Goal: Task Accomplishment & Management: Manage account settings

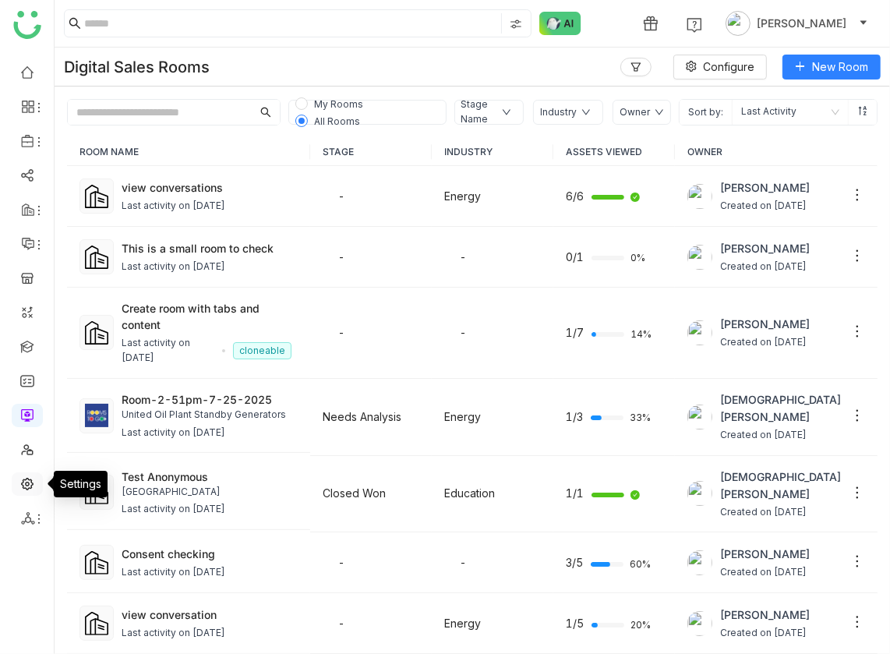
click at [20, 483] on link at bounding box center [27, 482] width 14 height 13
click at [30, 476] on link at bounding box center [27, 482] width 14 height 13
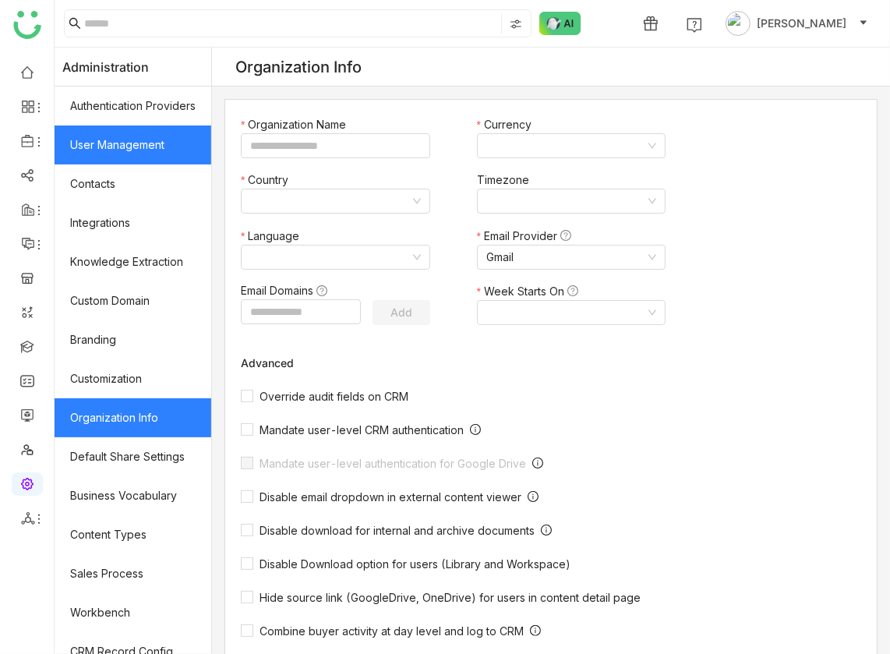
type input "*******"
click at [157, 147] on link "User Management" at bounding box center [133, 144] width 157 height 39
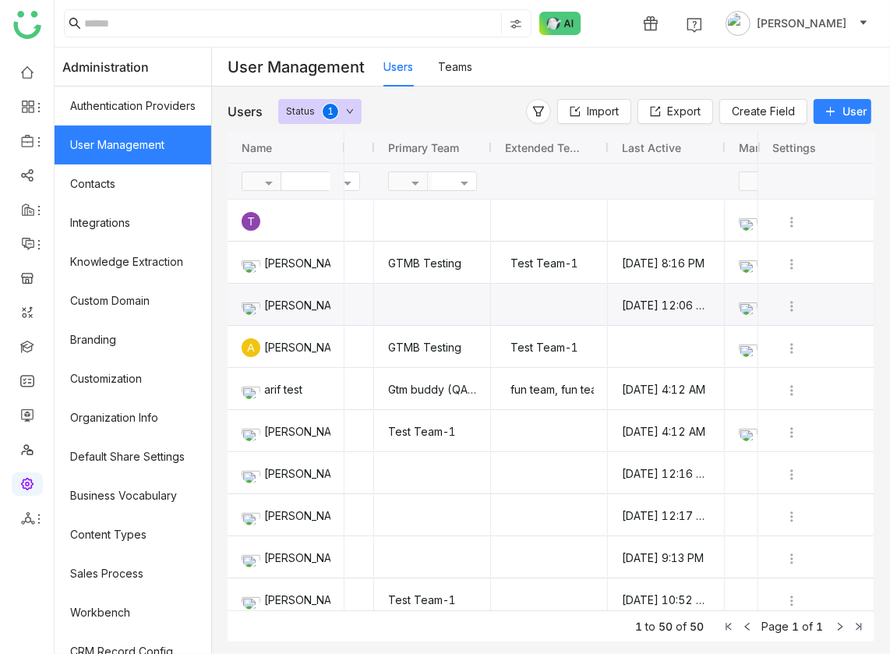
scroll to position [0, 352]
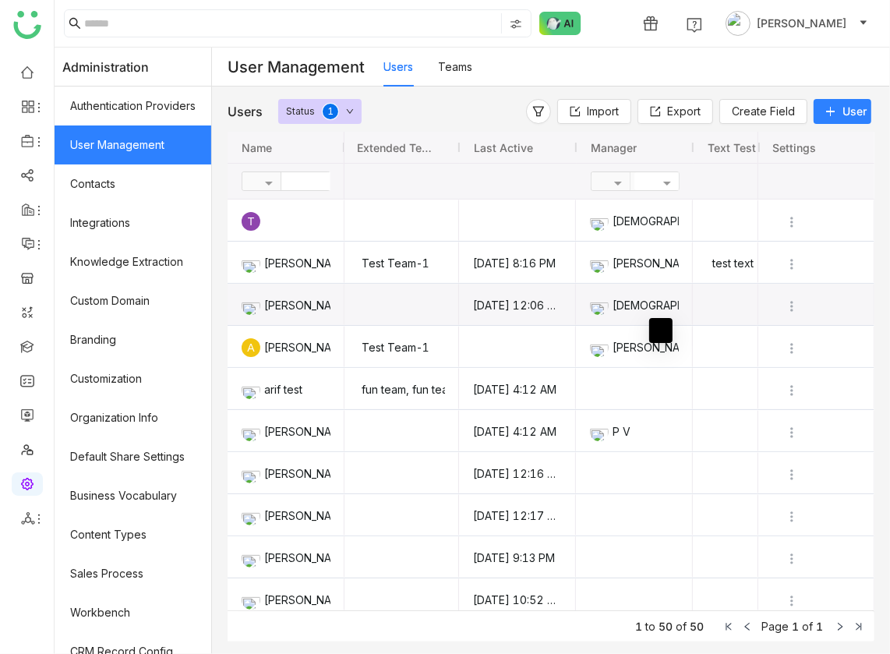
click at [651, 304] on div "[DEMOGRAPHIC_DATA][PERSON_NAME]" at bounding box center [634, 304] width 89 height 41
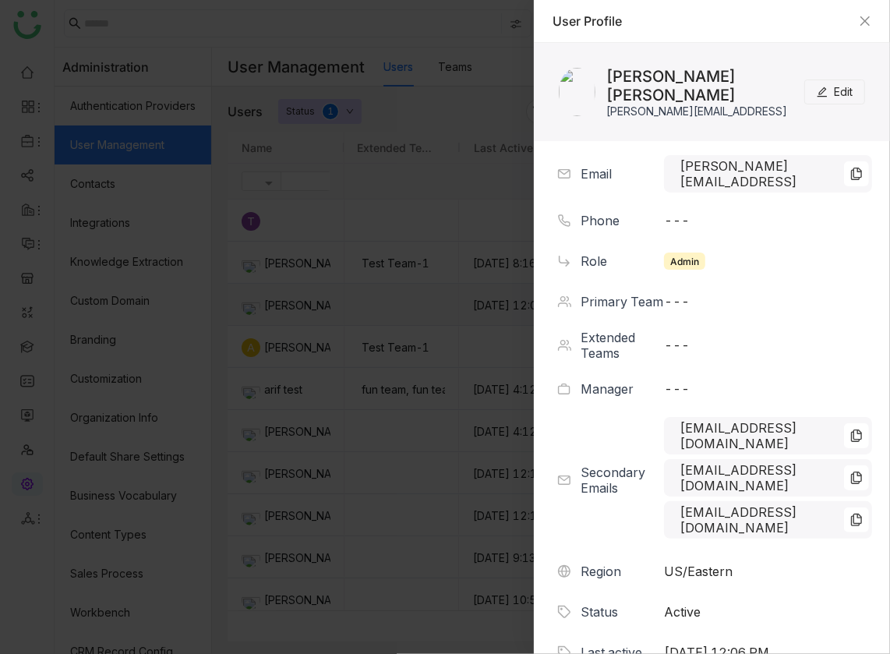
click at [848, 94] on span "Edit" at bounding box center [843, 91] width 19 height 17
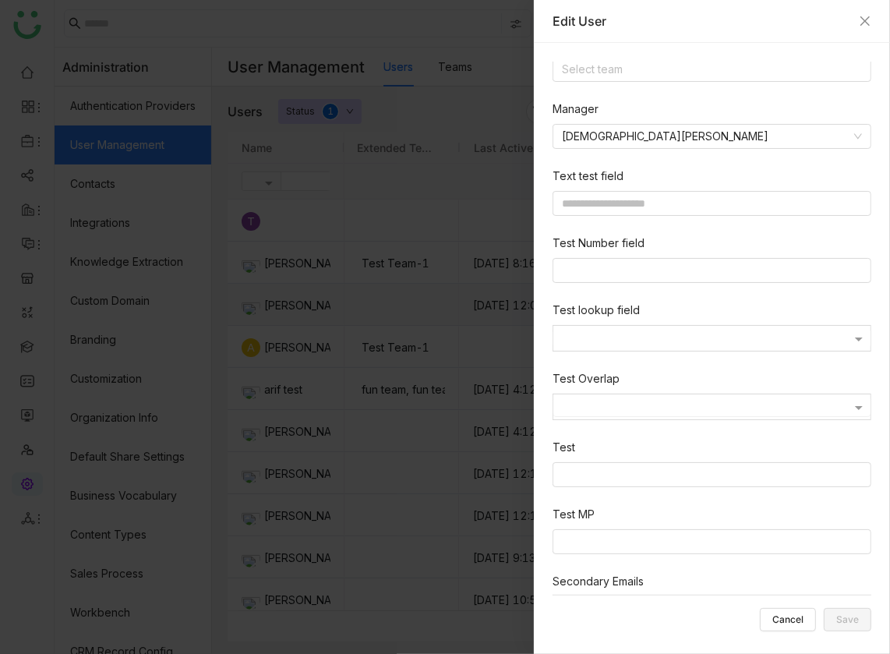
scroll to position [485, 0]
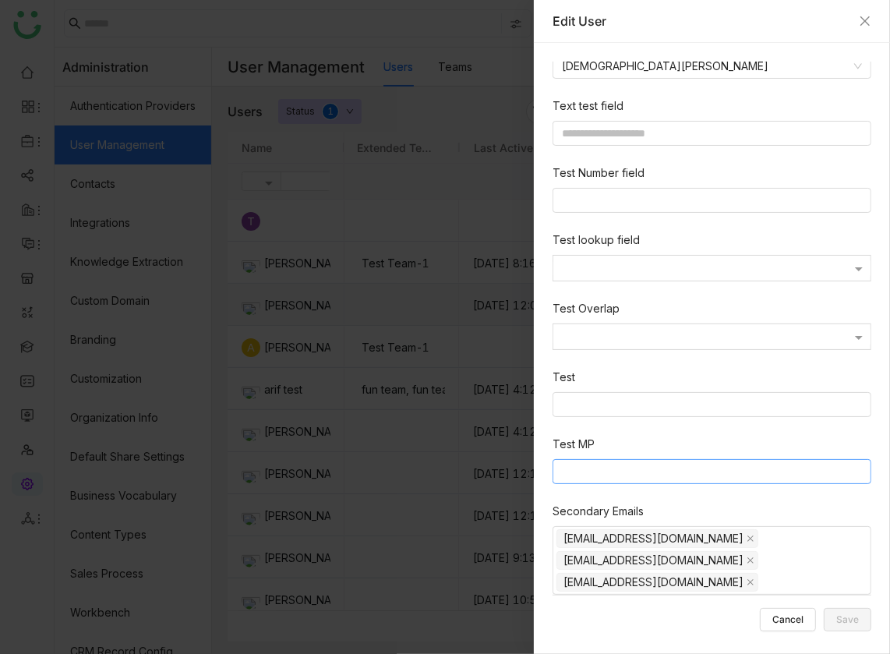
click at [697, 477] on nz-select-top-control at bounding box center [711, 471] width 319 height 25
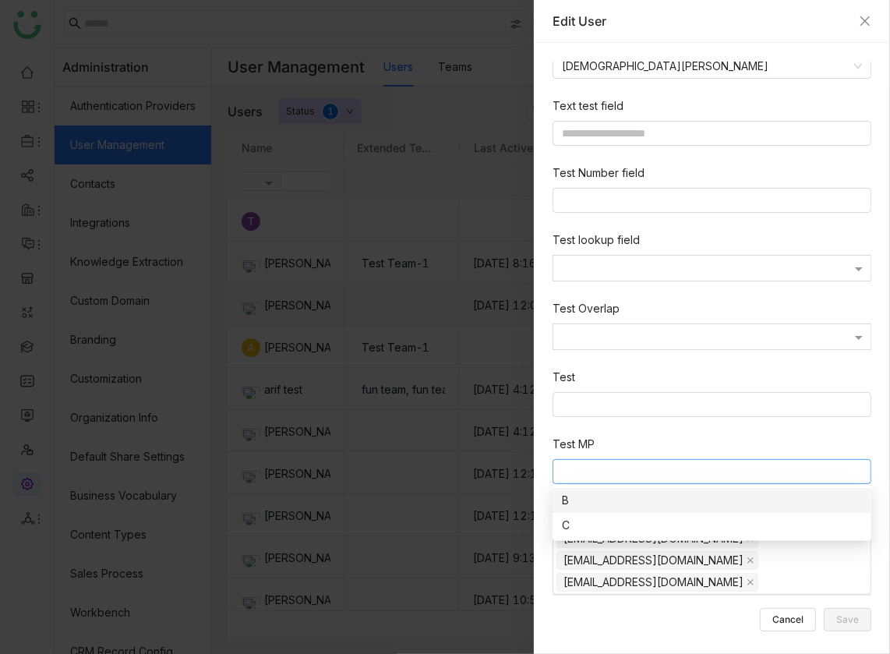
click at [667, 501] on div "B" at bounding box center [712, 500] width 300 height 17
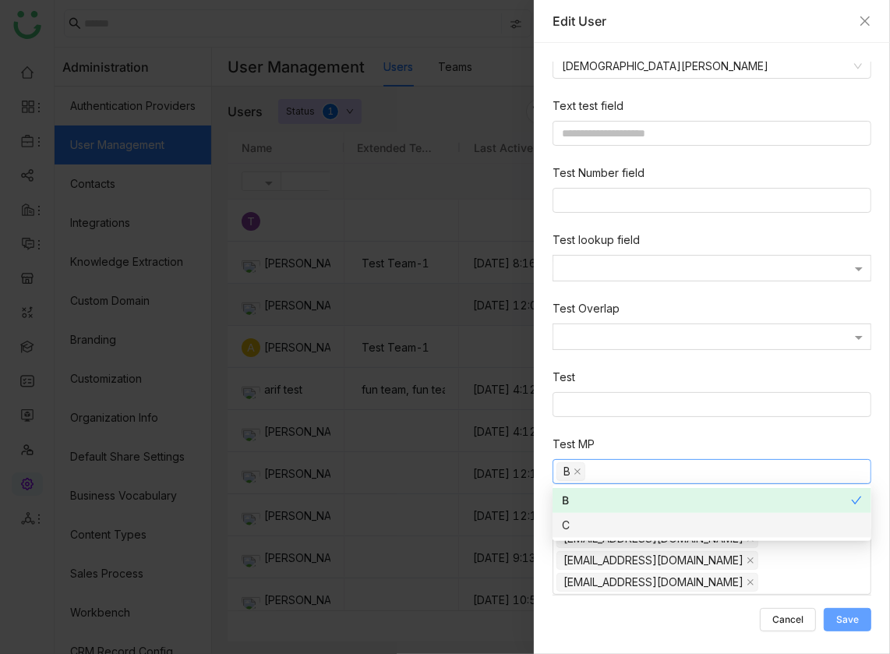
click at [841, 619] on span "Save" at bounding box center [847, 619] width 23 height 0
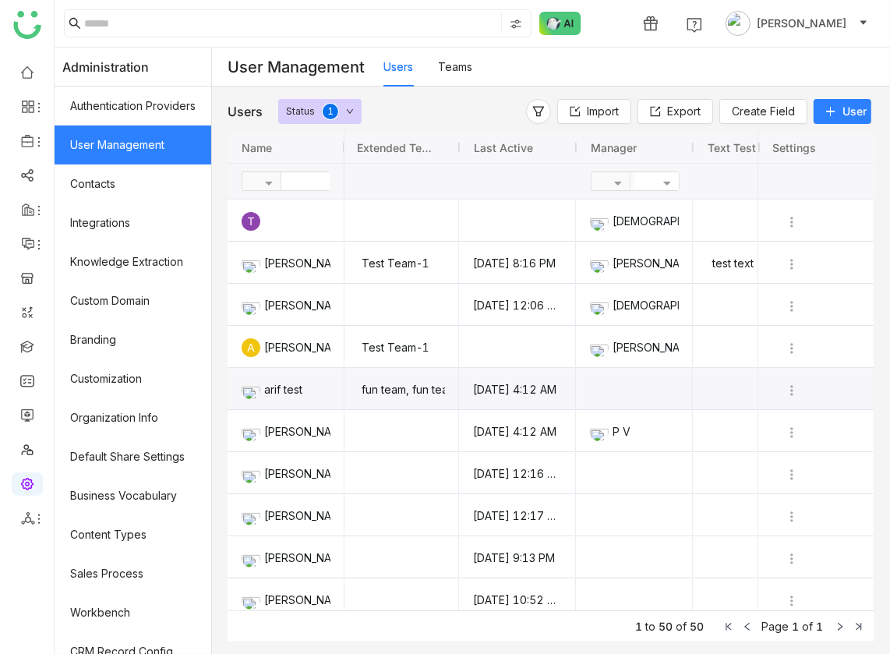
scroll to position [1131, 0]
